Goal: Information Seeking & Learning: Learn about a topic

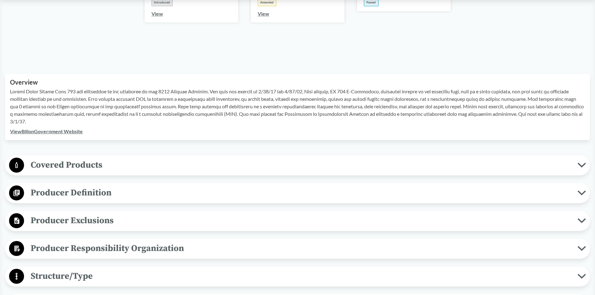
scroll to position [156, 0]
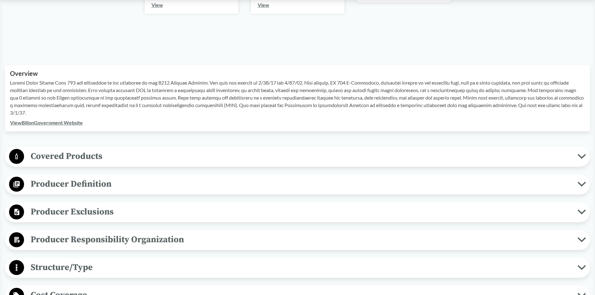
click at [88, 156] on span "Covered Products" at bounding box center [301, 156] width 554 height 14
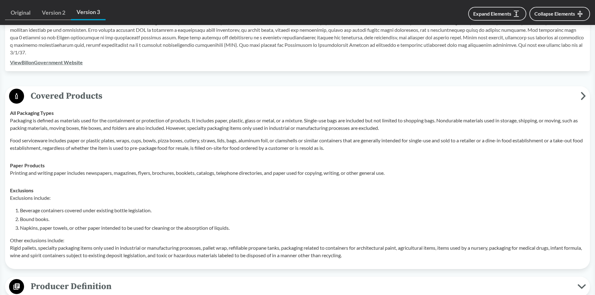
scroll to position [219, 0]
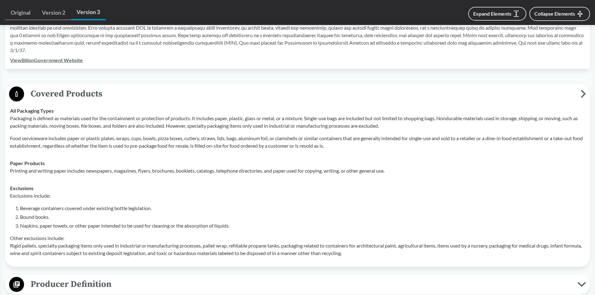
click at [355, 173] on p "Printing and writing paper includes newspapers, magazines, flyers, brochures, b…" at bounding box center [297, 171] width 575 height 8
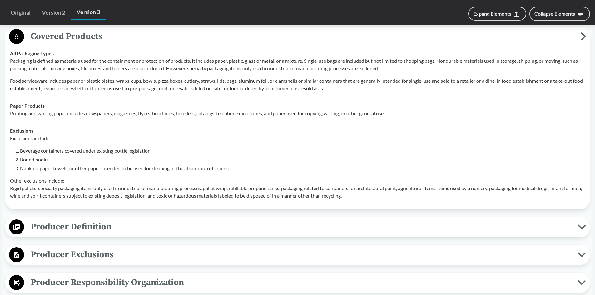
scroll to position [281, 0]
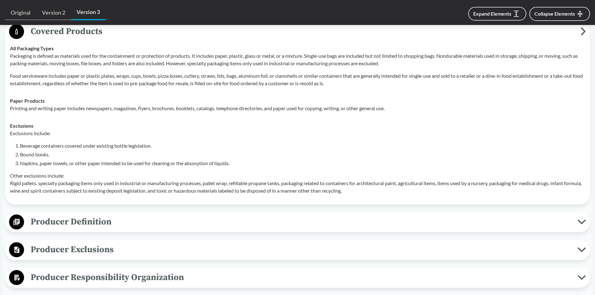
click at [113, 221] on span "Producer Definition" at bounding box center [301, 222] width 554 height 14
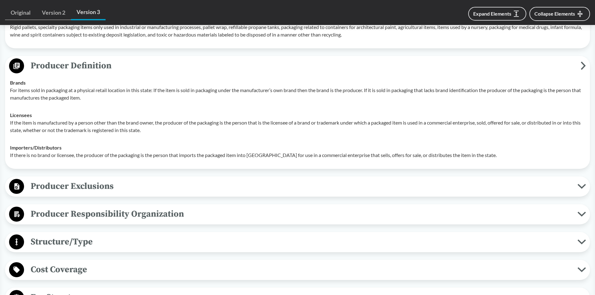
click at [99, 190] on span "Producer Exclusions" at bounding box center [301, 186] width 554 height 14
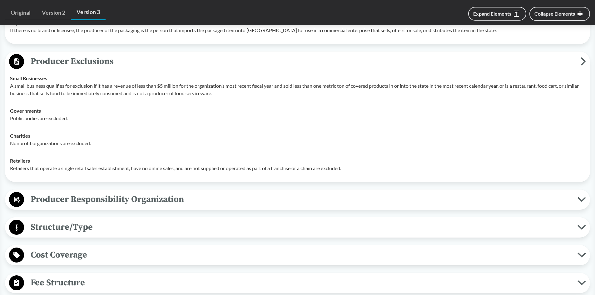
click at [117, 203] on span "Producer Responsibility Organization" at bounding box center [301, 200] width 554 height 14
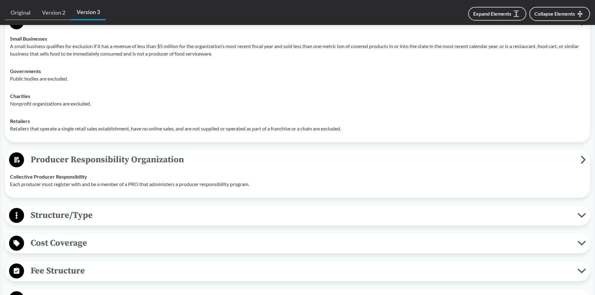
scroll to position [656, 0]
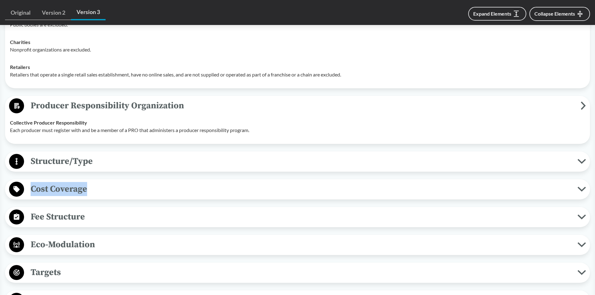
click at [112, 172] on div "Covered Products All Packaging Types Packaging is defined as materials used for…" at bounding box center [297, 89] width 585 height 887
click at [106, 168] on button "Structure/Type" at bounding box center [297, 162] width 581 height 16
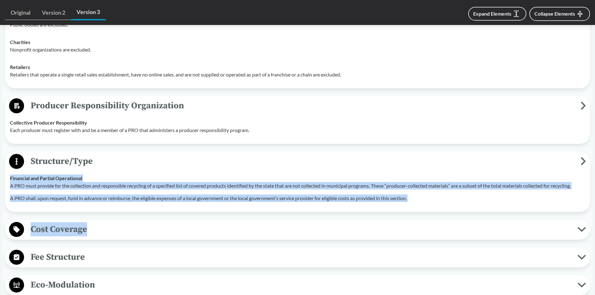
click at [64, 238] on button "Cost Coverage" at bounding box center [297, 230] width 581 height 16
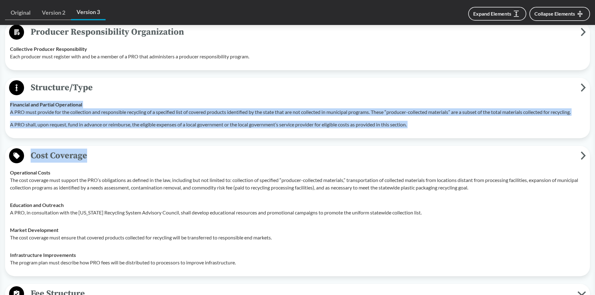
scroll to position [813, 0]
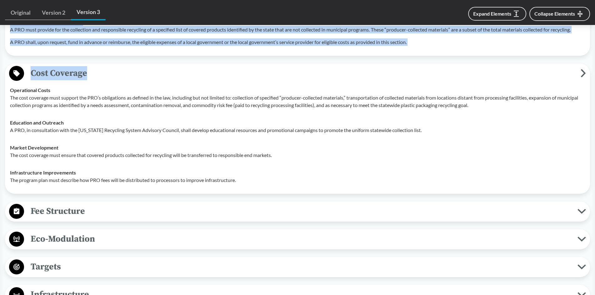
drag, startPoint x: 65, startPoint y: 205, endPoint x: 67, endPoint y: 208, distance: 3.6
click at [65, 204] on span "Fee Structure" at bounding box center [301, 211] width 554 height 14
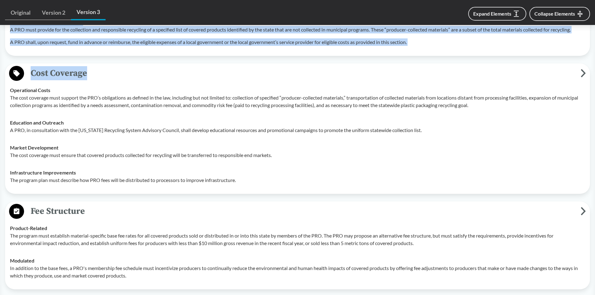
scroll to position [938, 0]
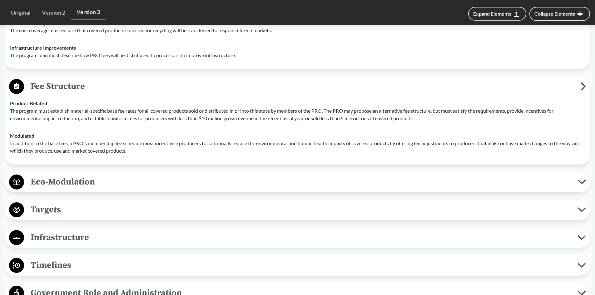
click at [71, 182] on span "Eco-Modulation" at bounding box center [301, 182] width 554 height 14
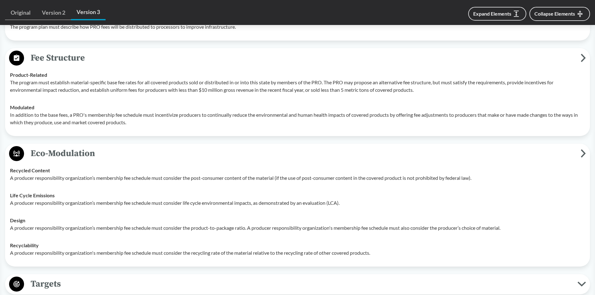
scroll to position [1094, 0]
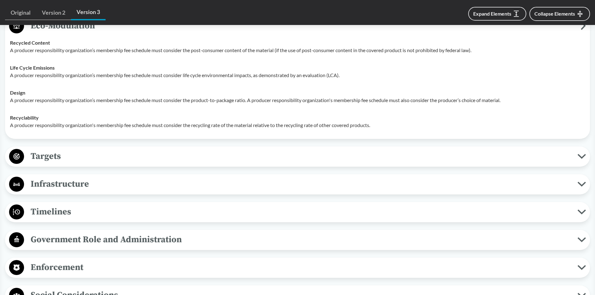
click at [50, 164] on div "Targets Material Specific Targets The bill sets the following statewide recycli…" at bounding box center [297, 157] width 585 height 20
click at [35, 155] on span "Targets" at bounding box center [301, 156] width 554 height 14
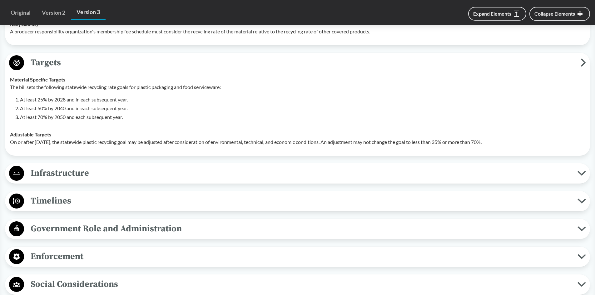
click at [65, 172] on span "Infrastructure" at bounding box center [301, 173] width 554 height 14
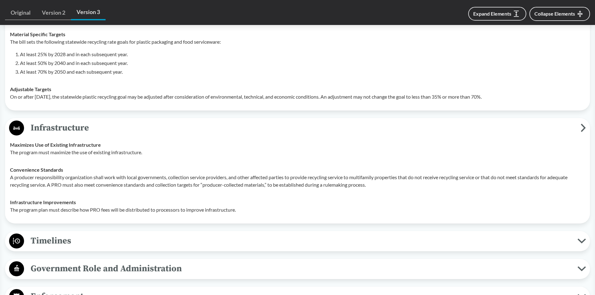
scroll to position [1282, 0]
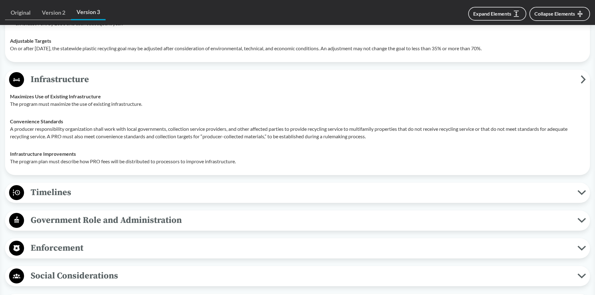
click at [54, 194] on span "Timelines" at bounding box center [301, 193] width 554 height 14
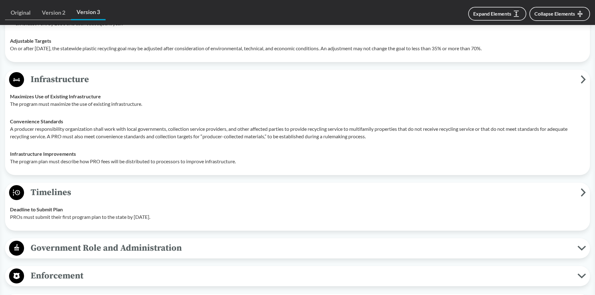
click at [63, 252] on span "Government Role and Administration" at bounding box center [301, 248] width 554 height 14
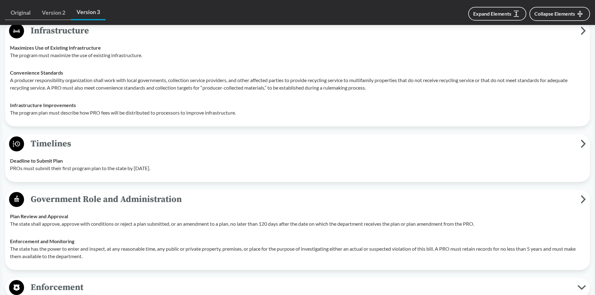
scroll to position [1407, 0]
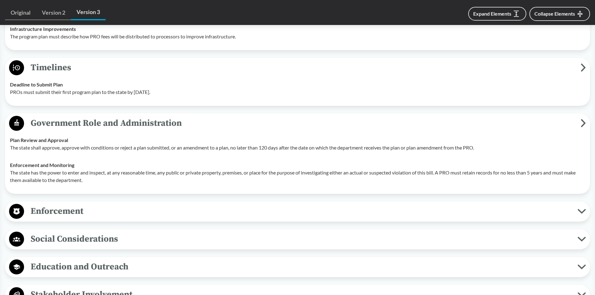
click at [51, 210] on span "Enforcement" at bounding box center [301, 211] width 554 height 14
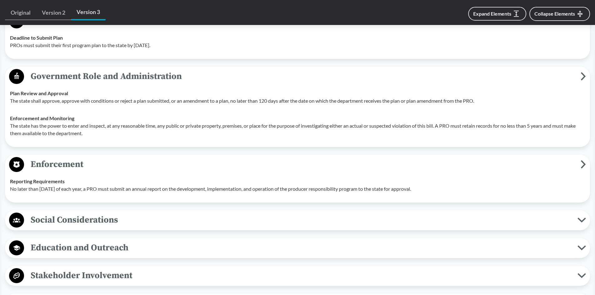
scroll to position [1500, 0]
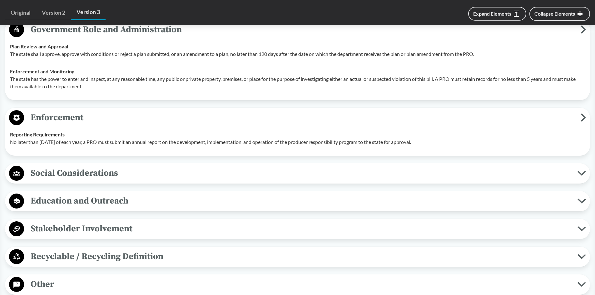
click at [76, 176] on span "Social Considerations" at bounding box center [301, 173] width 554 height 14
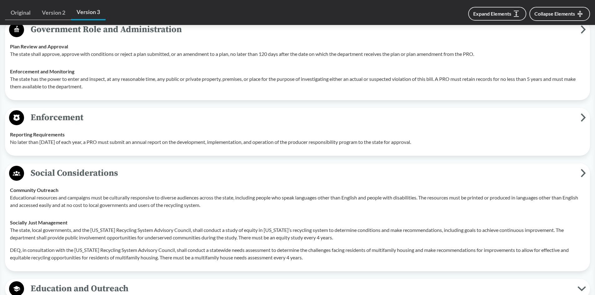
click at [67, 282] on span "Education and Outreach" at bounding box center [301, 289] width 554 height 14
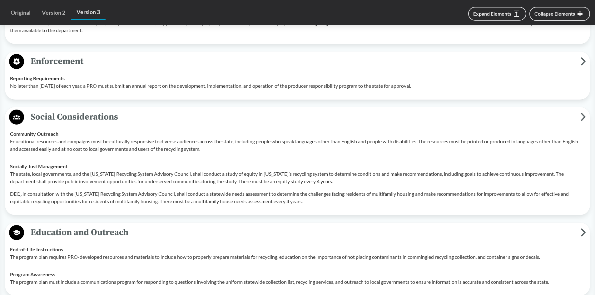
scroll to position [1625, 0]
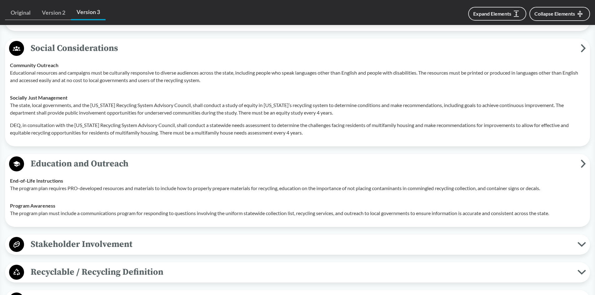
click at [72, 252] on button "Stakeholder Involvement" at bounding box center [297, 245] width 581 height 16
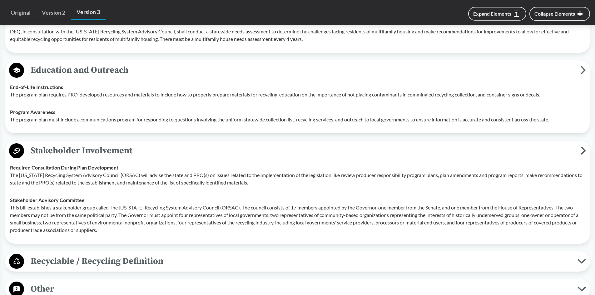
click at [66, 261] on span "Recyclable / Recycling Definition" at bounding box center [301, 261] width 554 height 14
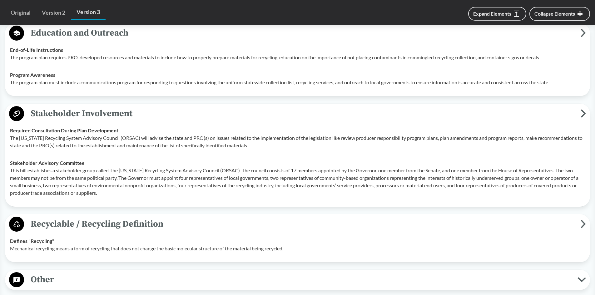
scroll to position [1844, 0]
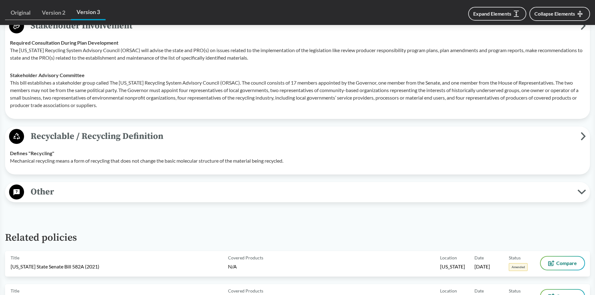
click at [76, 190] on span "Other" at bounding box center [301, 192] width 554 height 14
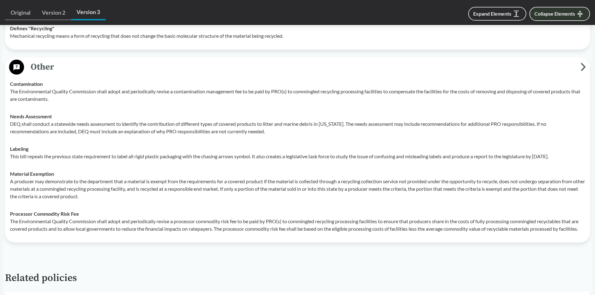
scroll to position [317, 0]
